Goal: Transaction & Acquisition: Subscribe to service/newsletter

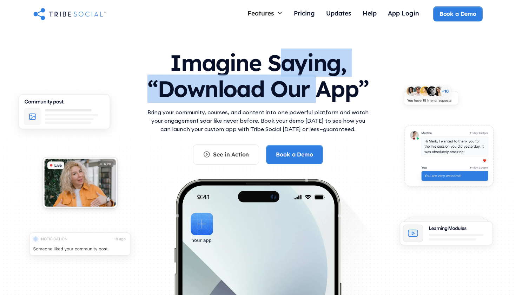
drag, startPoint x: 278, startPoint y: 65, endPoint x: 326, endPoint y: 91, distance: 54.9
click at [326, 91] on h1 "Imagine Saying, “Download Our App”" at bounding box center [258, 74] width 225 height 62
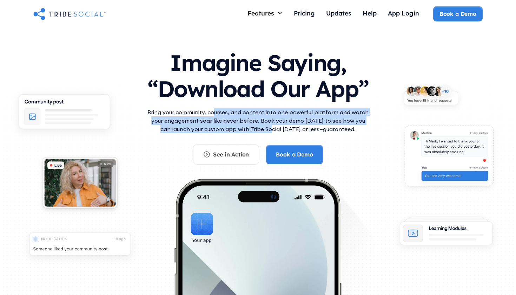
drag, startPoint x: 215, startPoint y: 114, endPoint x: 264, endPoint y: 127, distance: 50.5
click at [264, 127] on p "Bring your community, courses, and content into one powerful platform and watch…" at bounding box center [258, 120] width 225 height 25
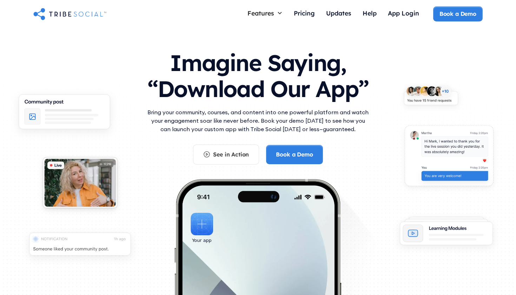
drag, startPoint x: 201, startPoint y: 109, endPoint x: 344, endPoint y: 135, distance: 145.3
click at [344, 135] on div "Bring your community, courses, and content into one powerful platform and watch…" at bounding box center [258, 126] width 225 height 37
drag, startPoint x: 356, startPoint y: 128, endPoint x: 129, endPoint y: 111, distance: 227.9
click at [129, 111] on div "Imagine Saying, “Download Our App” Bring your community, courses, and content i…" at bounding box center [258, 190] width 450 height 294
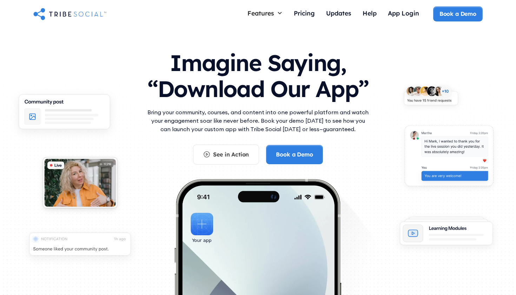
click at [139, 109] on div "Imagine Saying, “Download Our App” Bring your community, courses, and content i…" at bounding box center [258, 190] width 450 height 294
drag, startPoint x: 140, startPoint y: 109, endPoint x: 349, endPoint y: 132, distance: 210.4
click at [349, 132] on div "Imagine Saying, “Download Our App” Bring your community, courses, and content i…" at bounding box center [258, 190] width 450 height 294
click at [349, 132] on p "Bring your community, courses, and content into one powerful platform and watch…" at bounding box center [258, 120] width 225 height 25
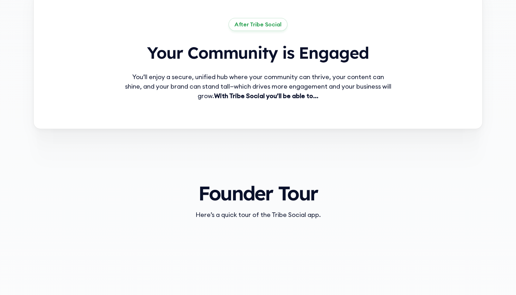
scroll to position [556, 0]
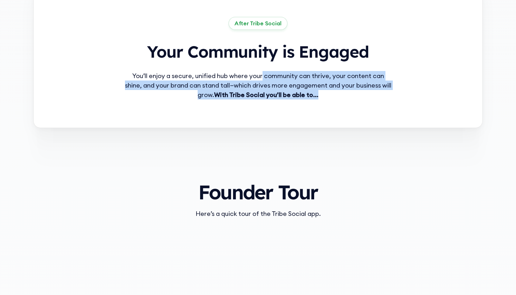
drag, startPoint x: 264, startPoint y: 72, endPoint x: 334, endPoint y: 95, distance: 73.6
click at [334, 95] on div "You’ll enjoy a secure, unified hub where your community can thrive, your conten…" at bounding box center [258, 85] width 270 height 28
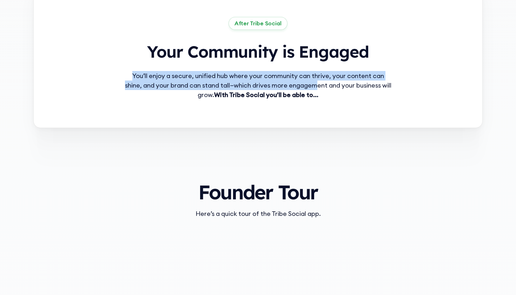
drag, startPoint x: 265, startPoint y: 65, endPoint x: 324, endPoint y: 86, distance: 62.8
click at [324, 86] on div "After Tribe Social Your Community is Engaged You’ll enjoy a secure, unified hub…" at bounding box center [258, 58] width 270 height 83
click at [324, 86] on div "You’ll enjoy a secure, unified hub where your community can thrive, your conten…" at bounding box center [258, 85] width 270 height 28
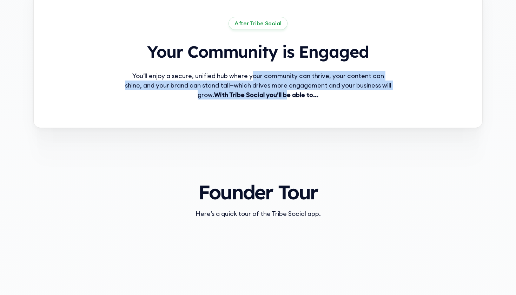
drag, startPoint x: 254, startPoint y: 75, endPoint x: 312, endPoint y: 95, distance: 61.3
click at [312, 95] on div "You’ll enjoy a secure, unified hub where your community can thrive, your conten…" at bounding box center [258, 85] width 270 height 28
click at [312, 95] on strong "With Tribe Social you’ll be able to…" at bounding box center [266, 94] width 104 height 8
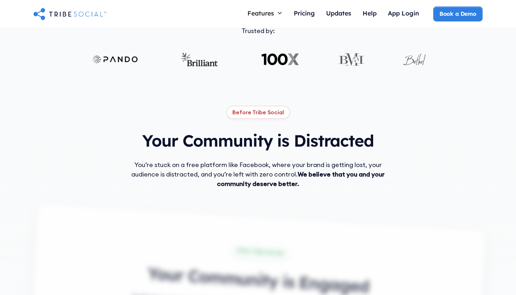
scroll to position [296, 0]
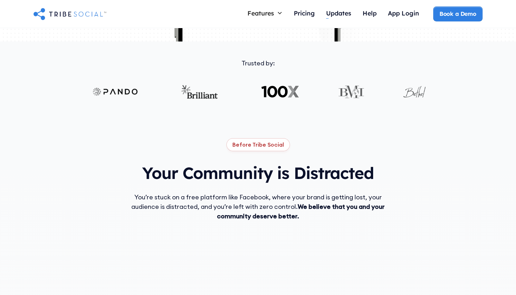
click at [308, 10] on div "Pricing" at bounding box center [304, 13] width 21 height 8
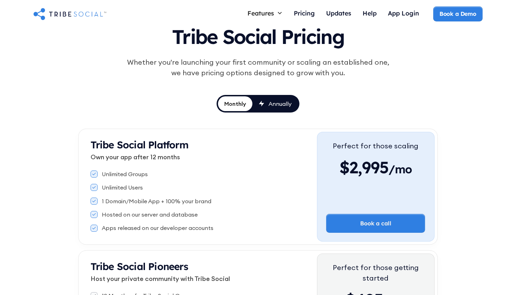
scroll to position [50, 0]
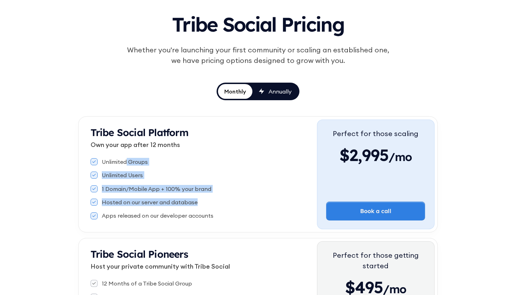
drag, startPoint x: 126, startPoint y: 161, endPoint x: 206, endPoint y: 203, distance: 90.7
click at [206, 203] on div "Unlimited Groups Unlimited Users 1 Domain/Mobile App + 100% your brand Hosted o…" at bounding box center [204, 188] width 227 height 67
click at [206, 203] on div "Hosted on our server and database" at bounding box center [204, 202] width 227 height 8
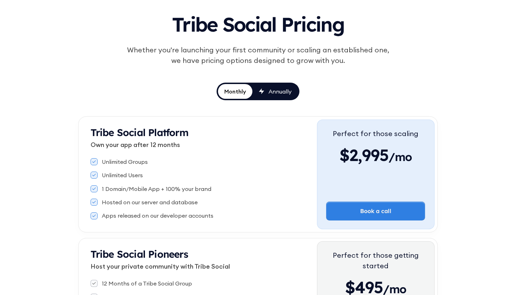
click at [277, 98] on link "Annually" at bounding box center [276, 91] width 46 height 15
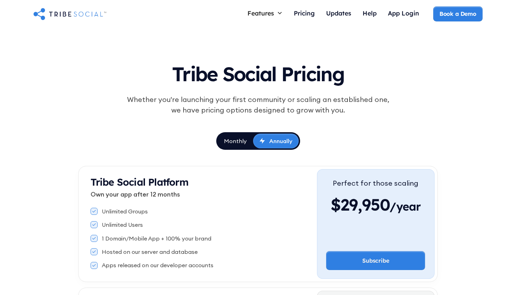
scroll to position [0, 0]
